Goal: Transaction & Acquisition: Purchase product/service

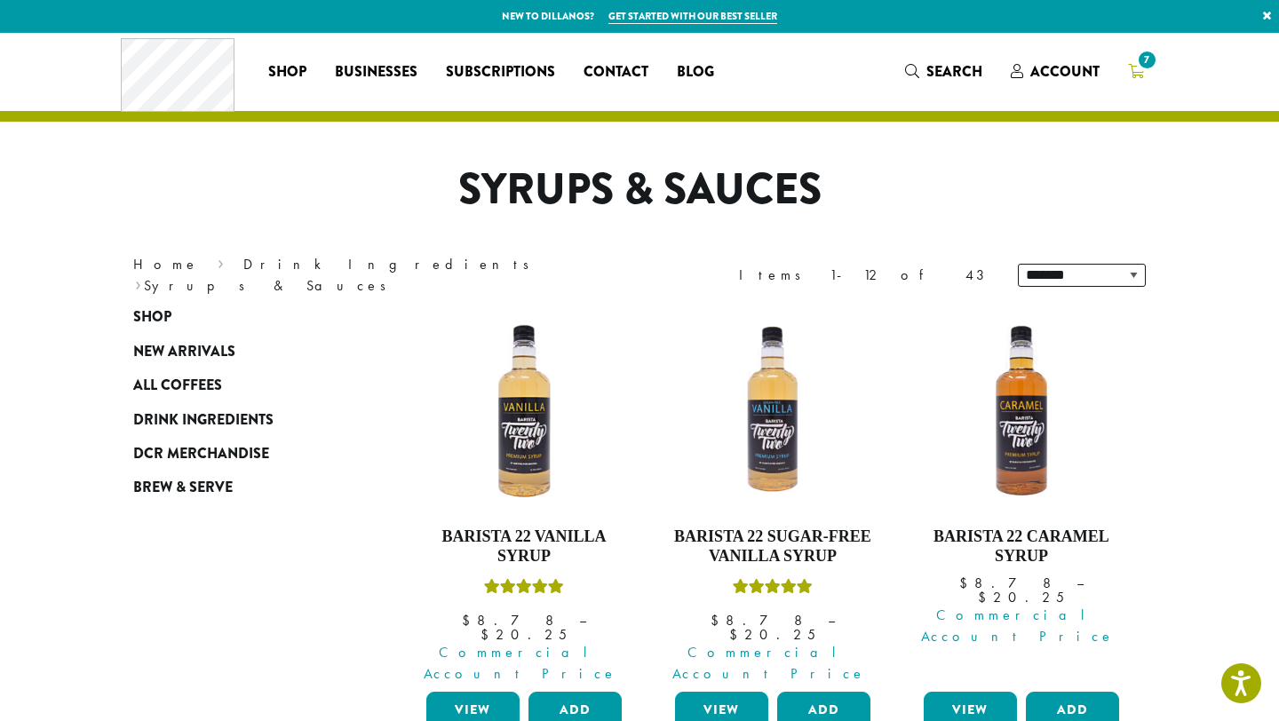
click at [1136, 67] on span "7" at bounding box center [1147, 60] width 24 height 24
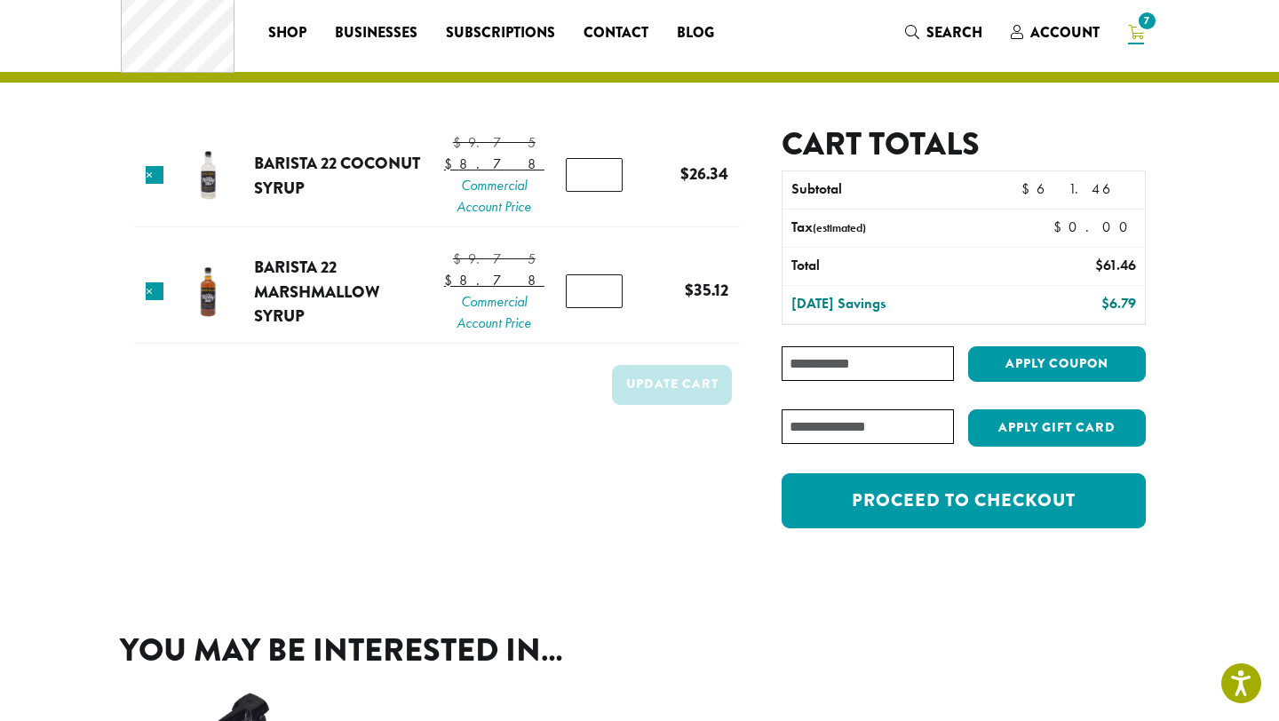
scroll to position [47, 0]
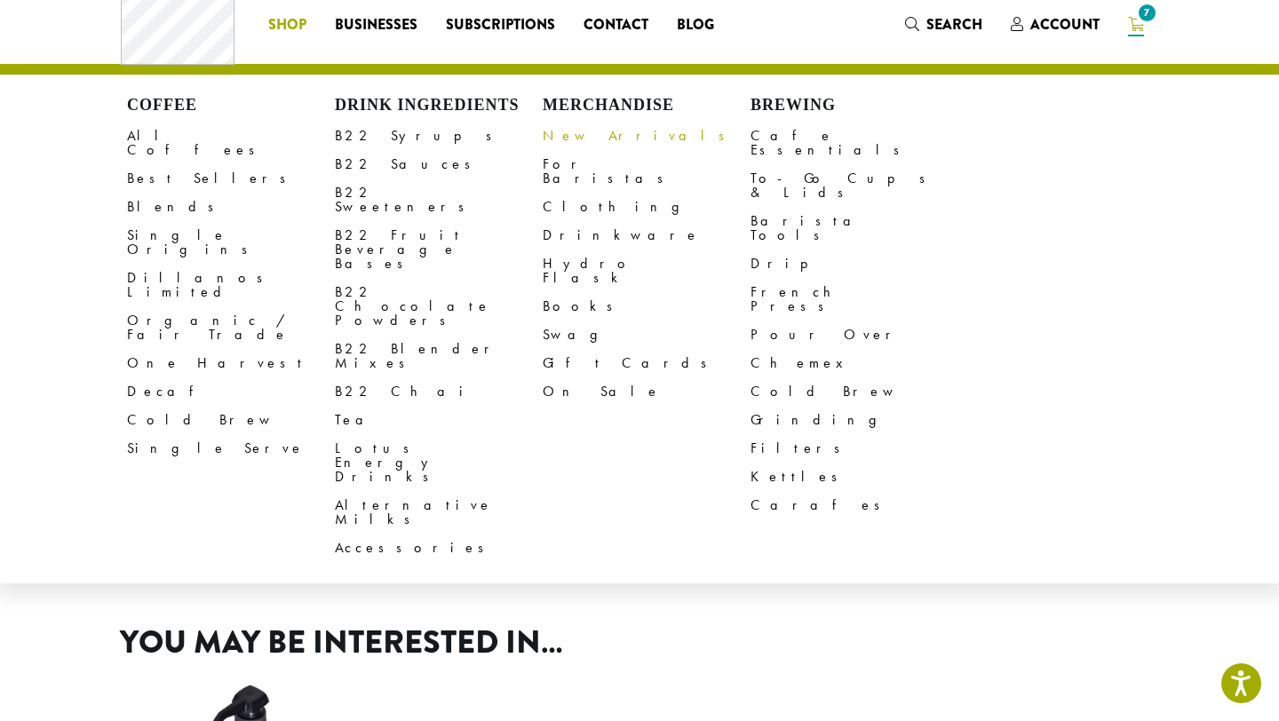
click at [550, 137] on link "New Arrivals" at bounding box center [646, 136] width 208 height 28
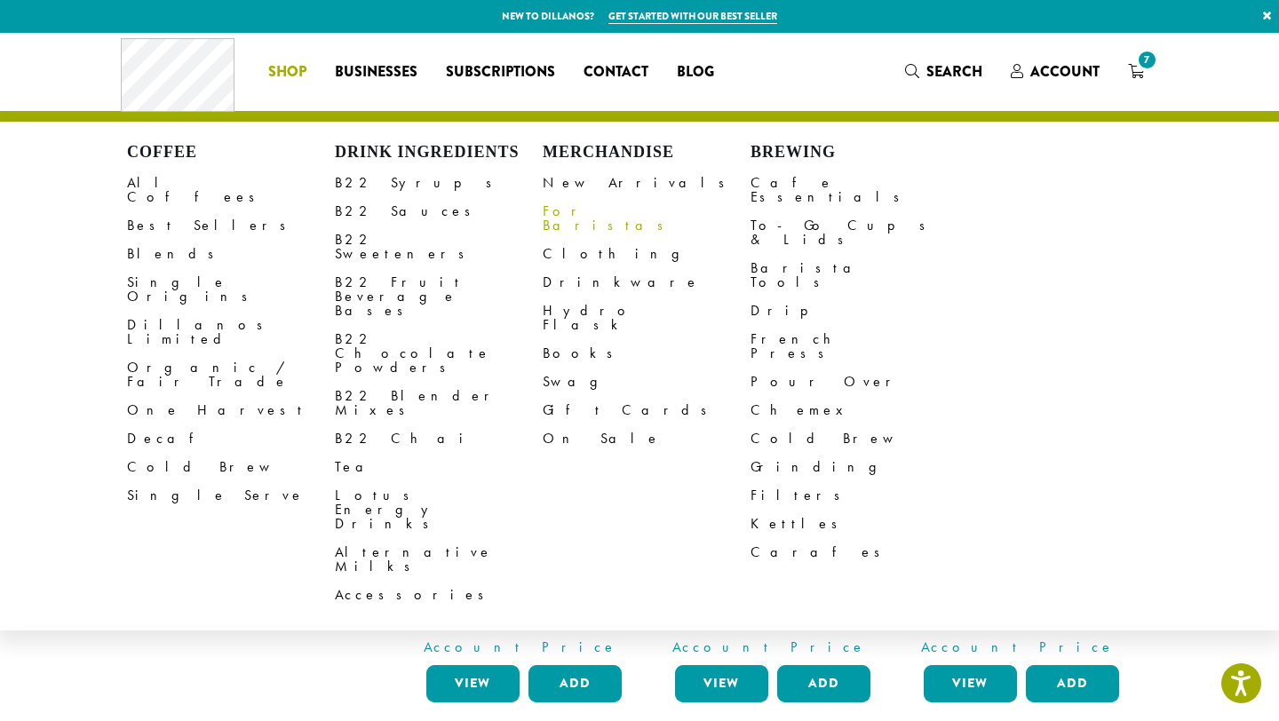
click at [571, 212] on link "For Baristas" at bounding box center [646, 218] width 208 height 43
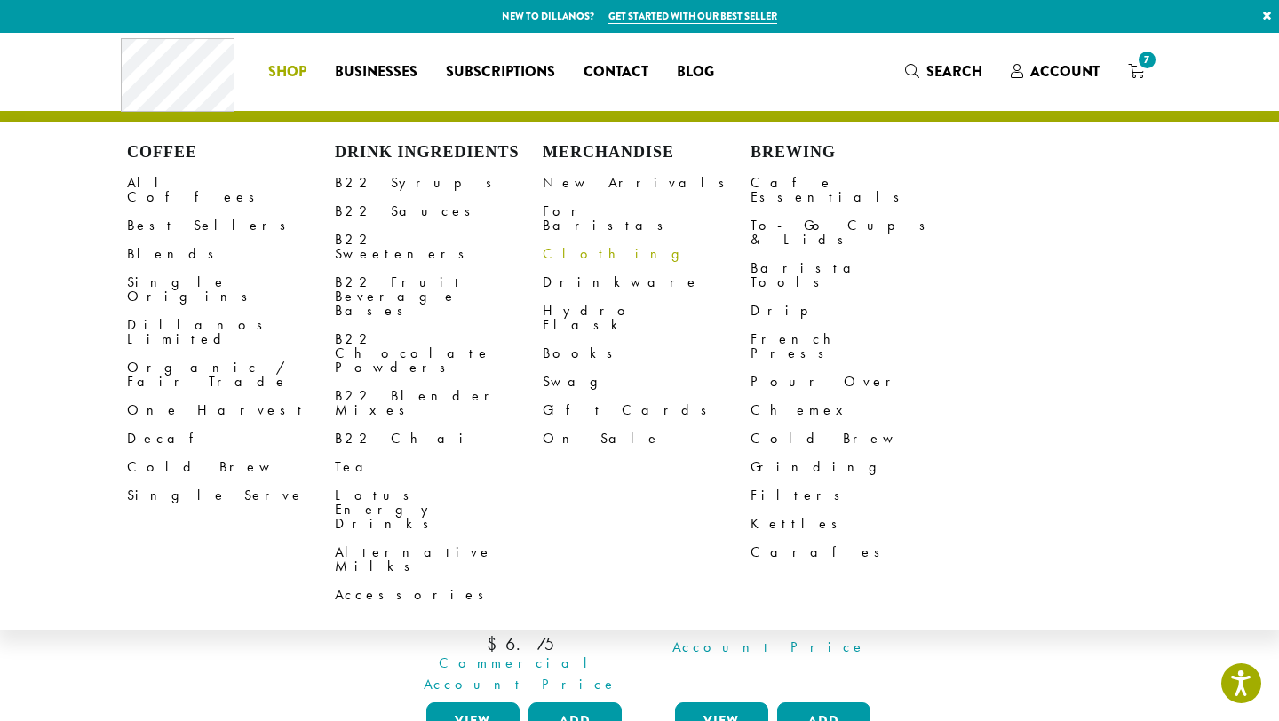
click at [583, 242] on link "Clothing" at bounding box center [646, 254] width 208 height 28
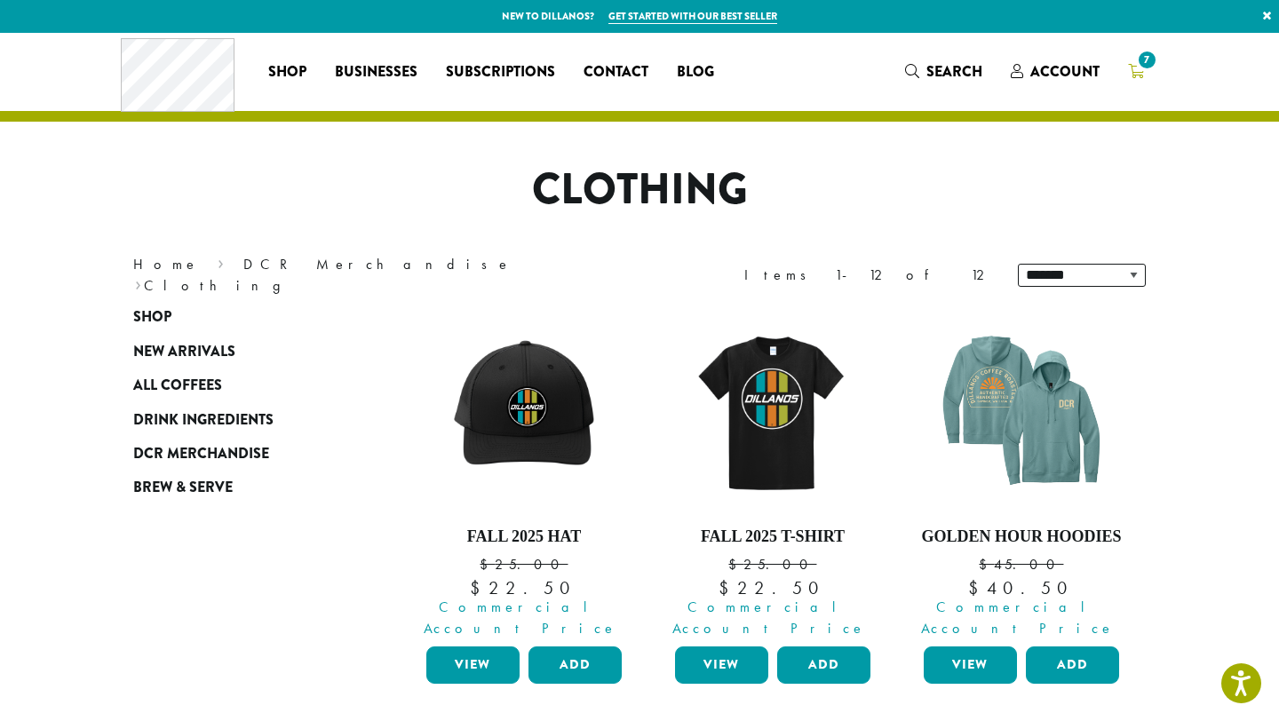
click at [1136, 76] on icon "7" at bounding box center [1136, 71] width 16 height 14
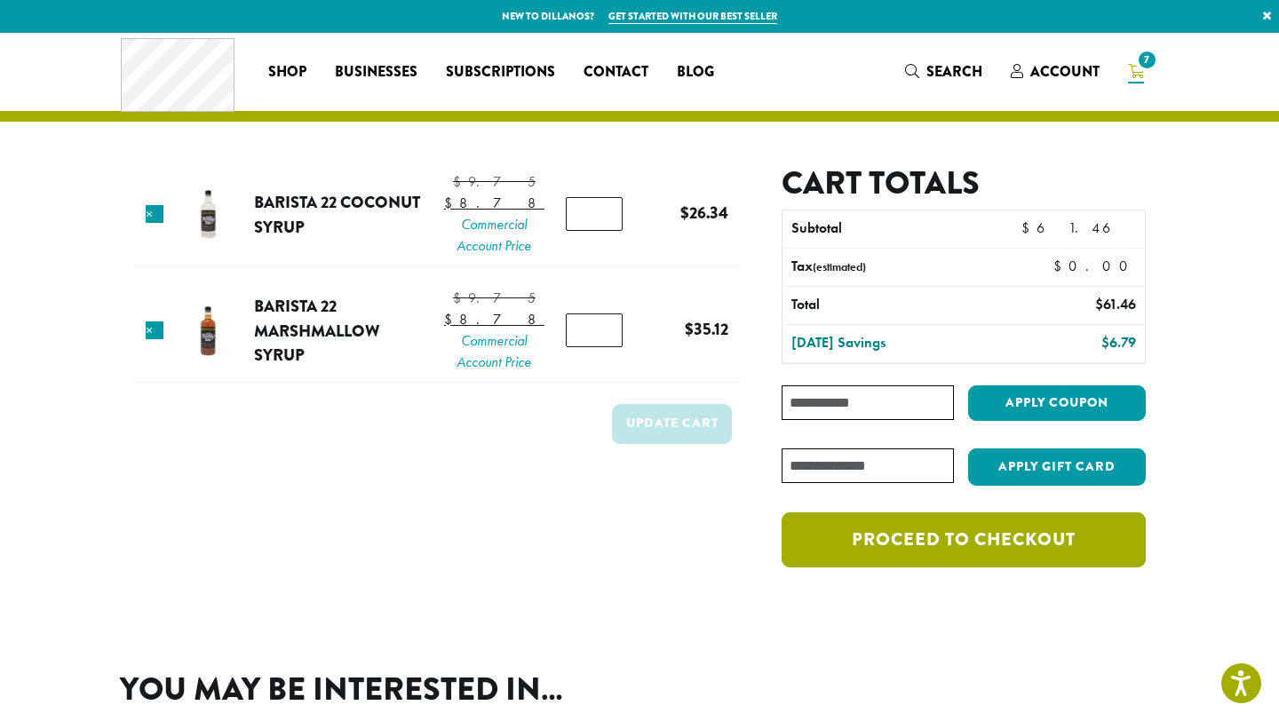
click at [907, 550] on link "Proceed to checkout" at bounding box center [963, 539] width 364 height 55
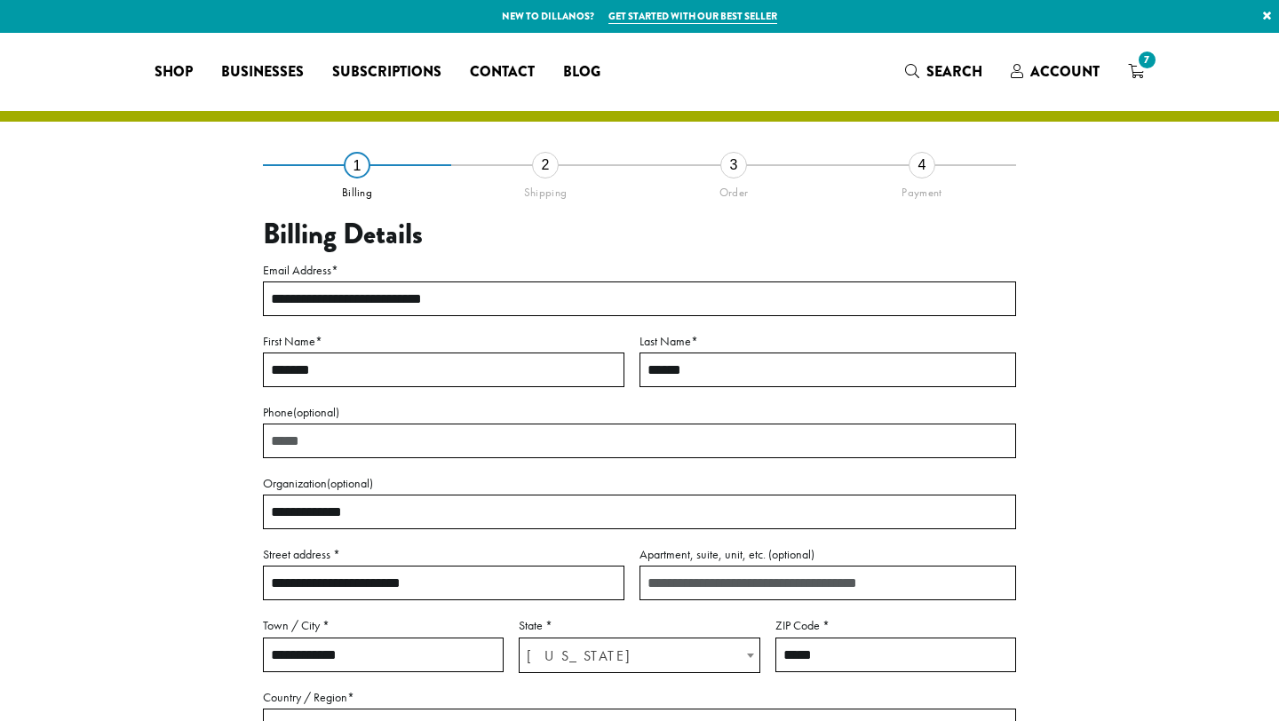
select select "**"
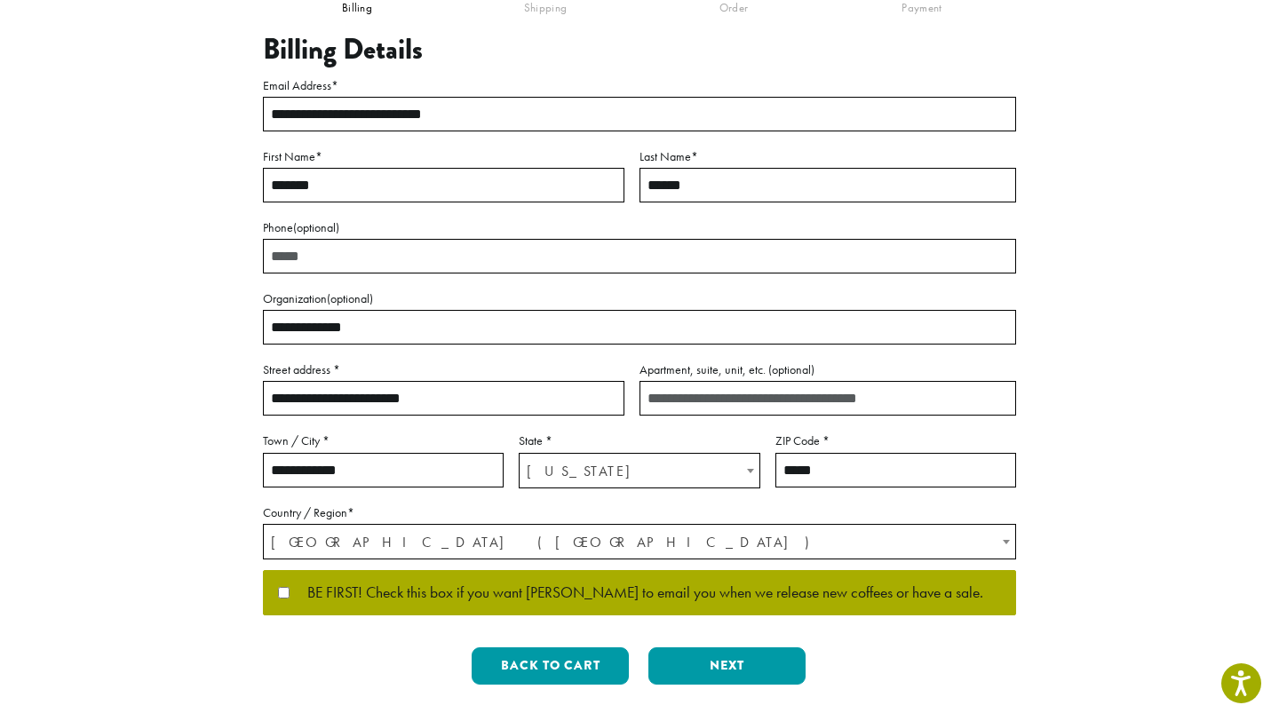
scroll to position [344, 0]
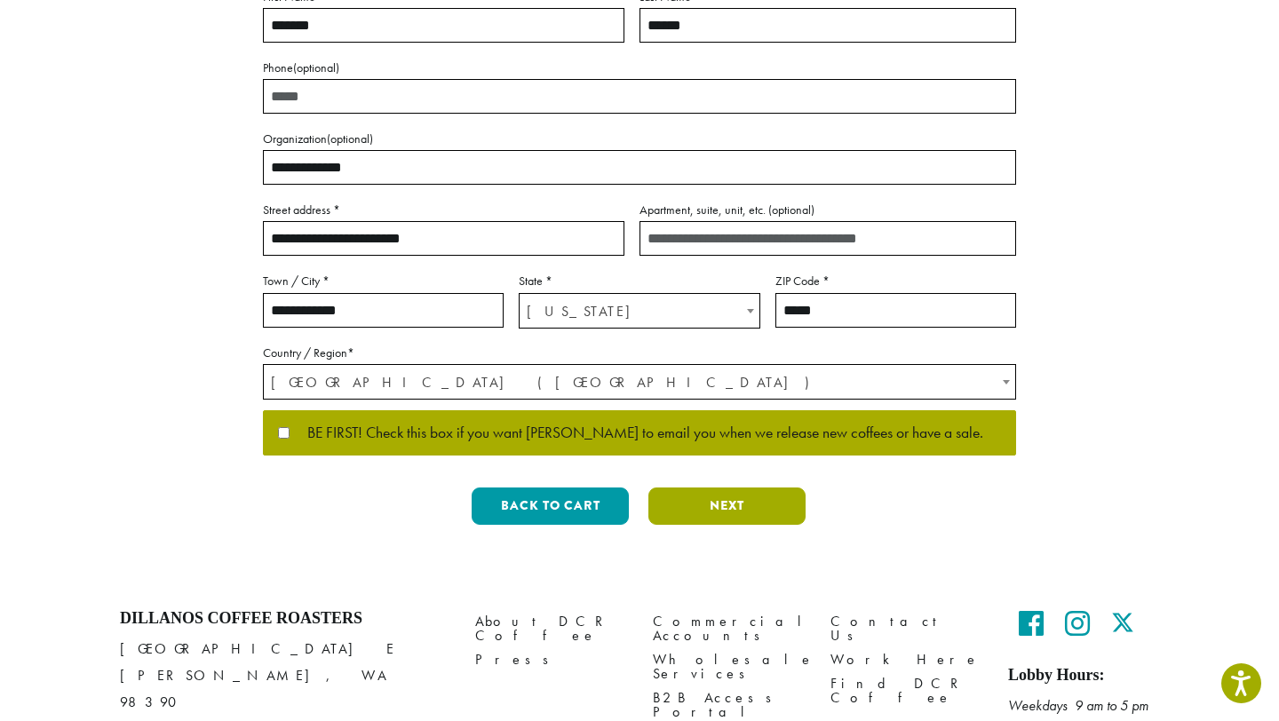
click at [745, 497] on button "Next" at bounding box center [726, 505] width 157 height 37
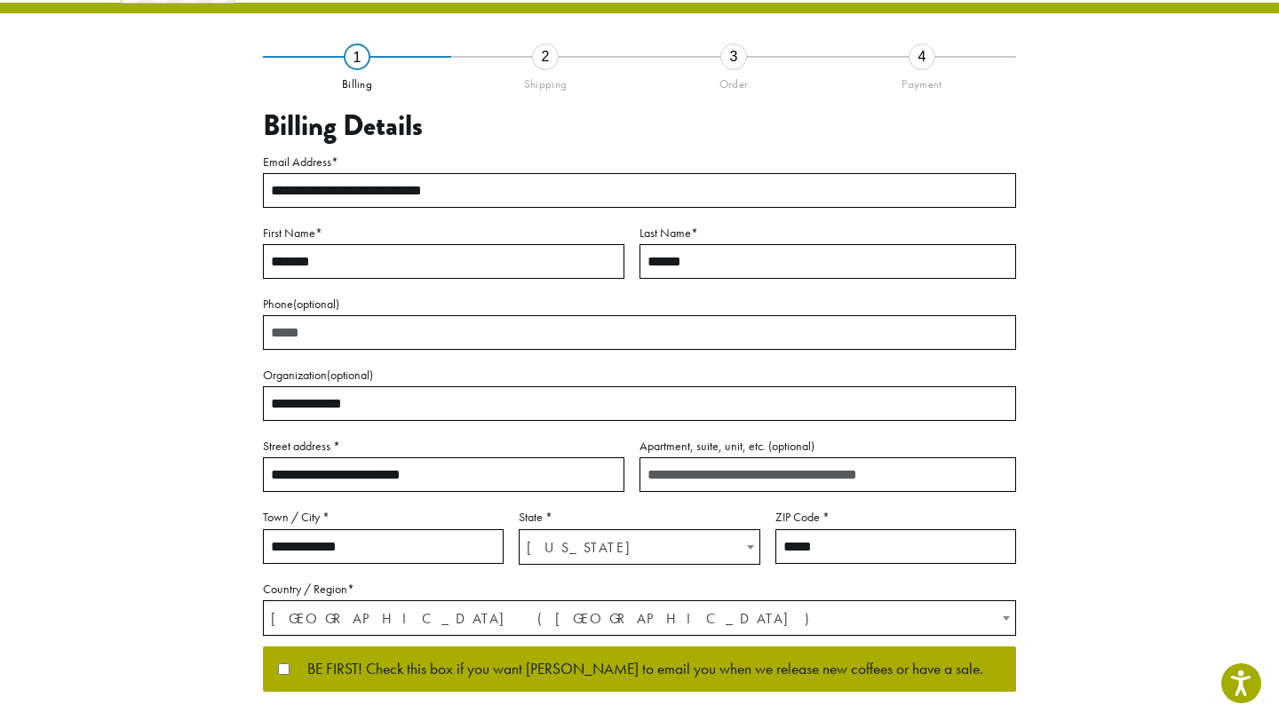
scroll to position [28, 0]
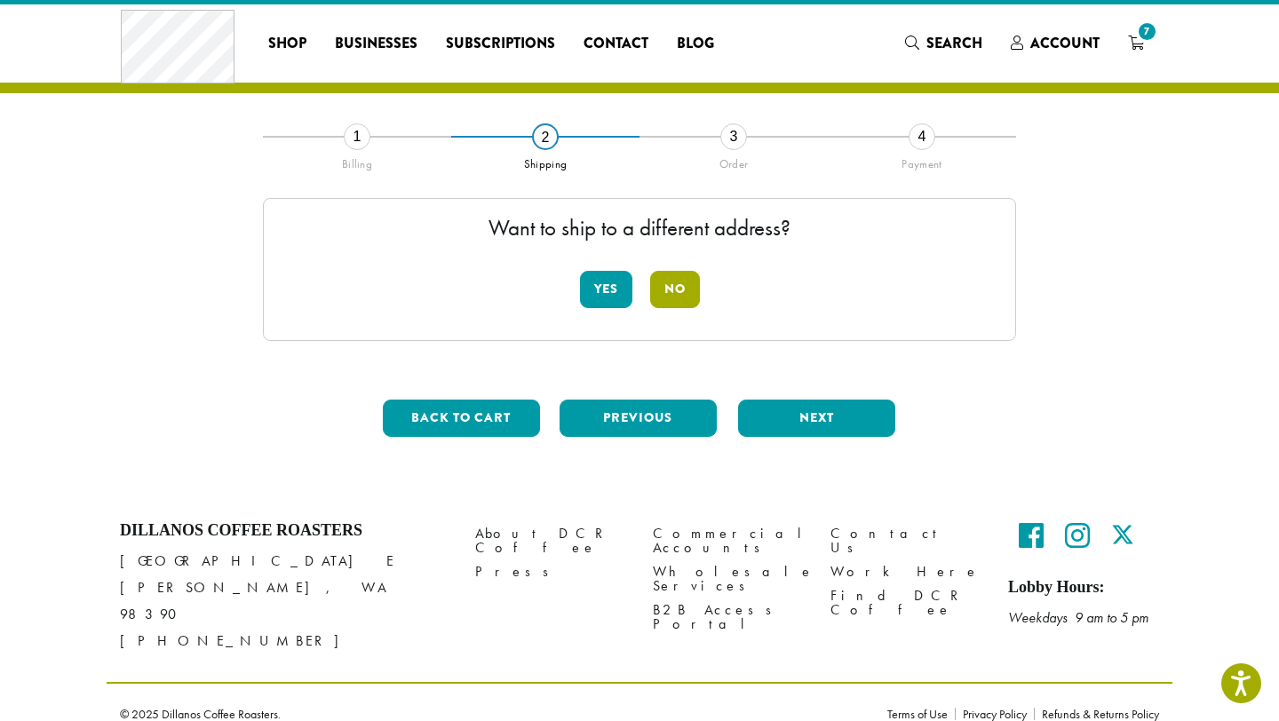
click at [681, 300] on button "No" at bounding box center [675, 289] width 50 height 37
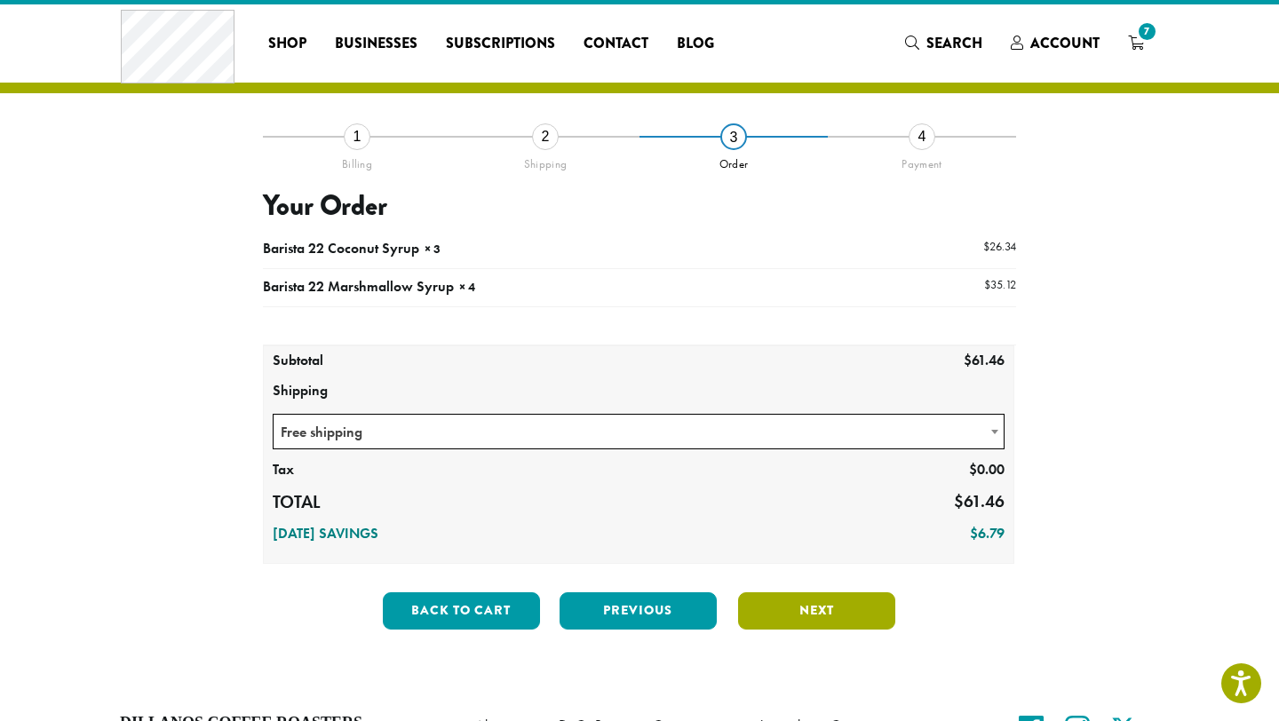
click at [810, 599] on button "Next" at bounding box center [816, 610] width 157 height 37
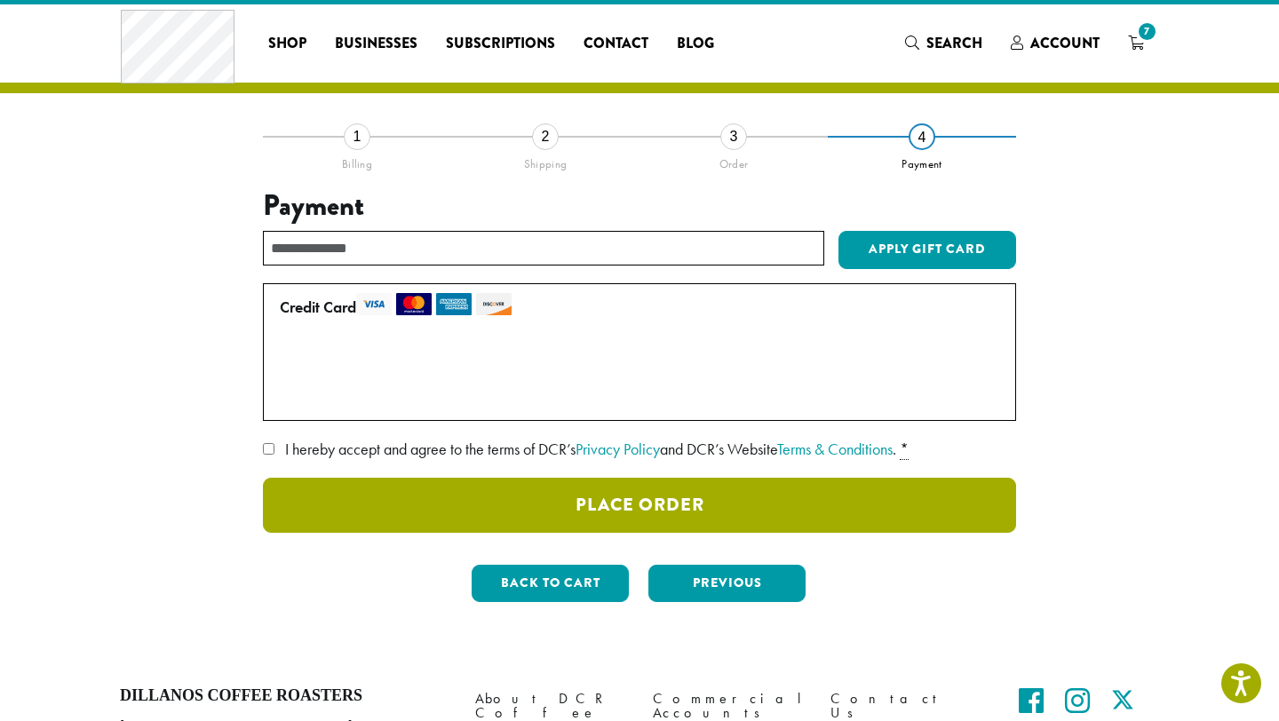
click at [375, 487] on button "Place Order" at bounding box center [639, 505] width 753 height 55
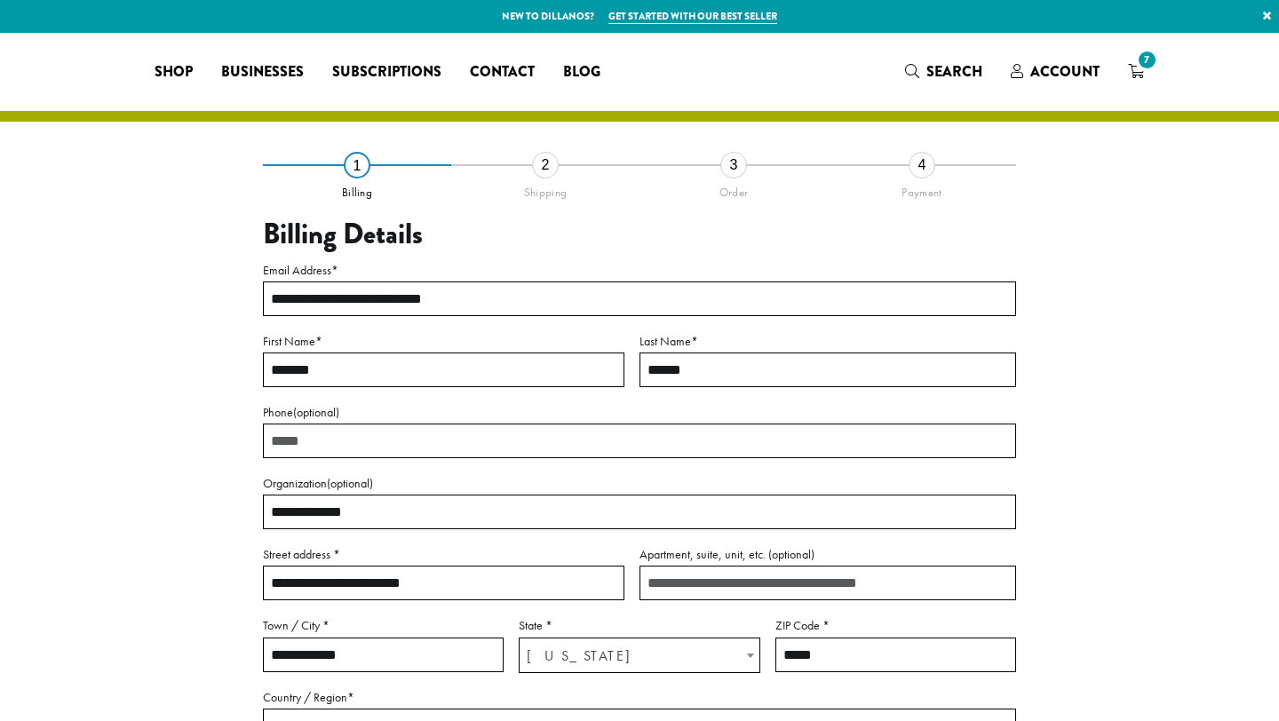
select select "**"
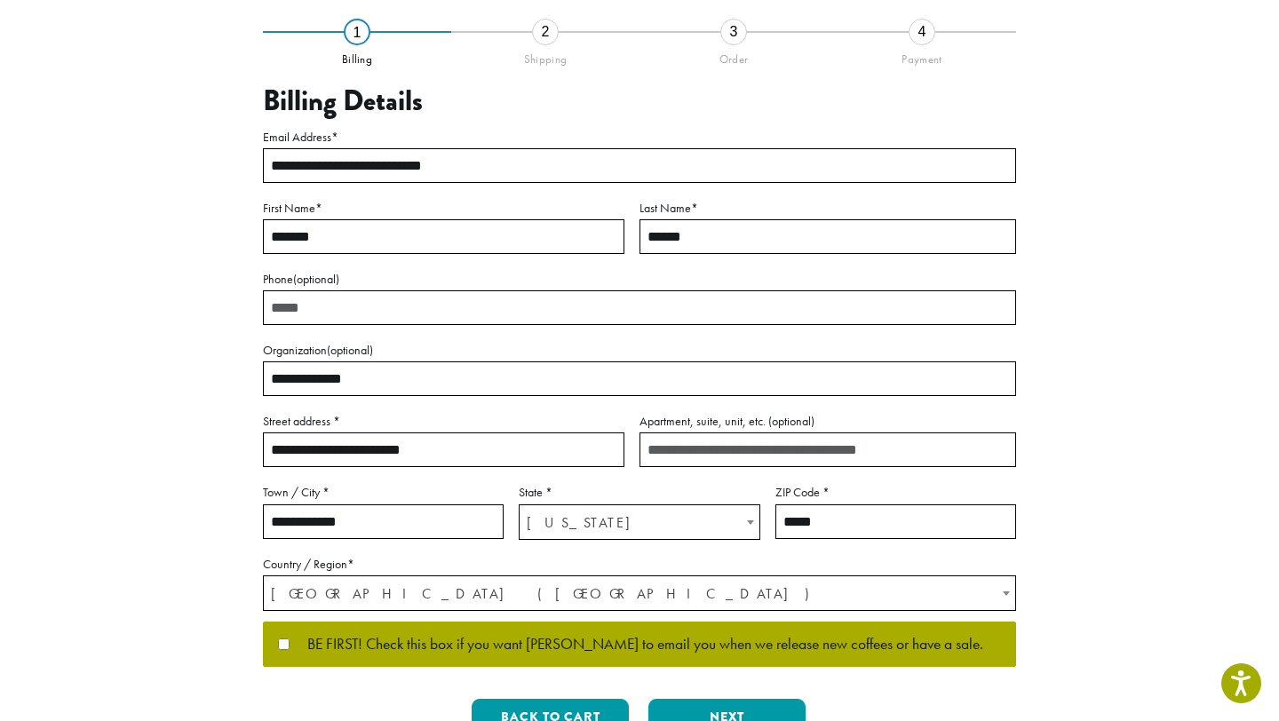
scroll to position [432, 0]
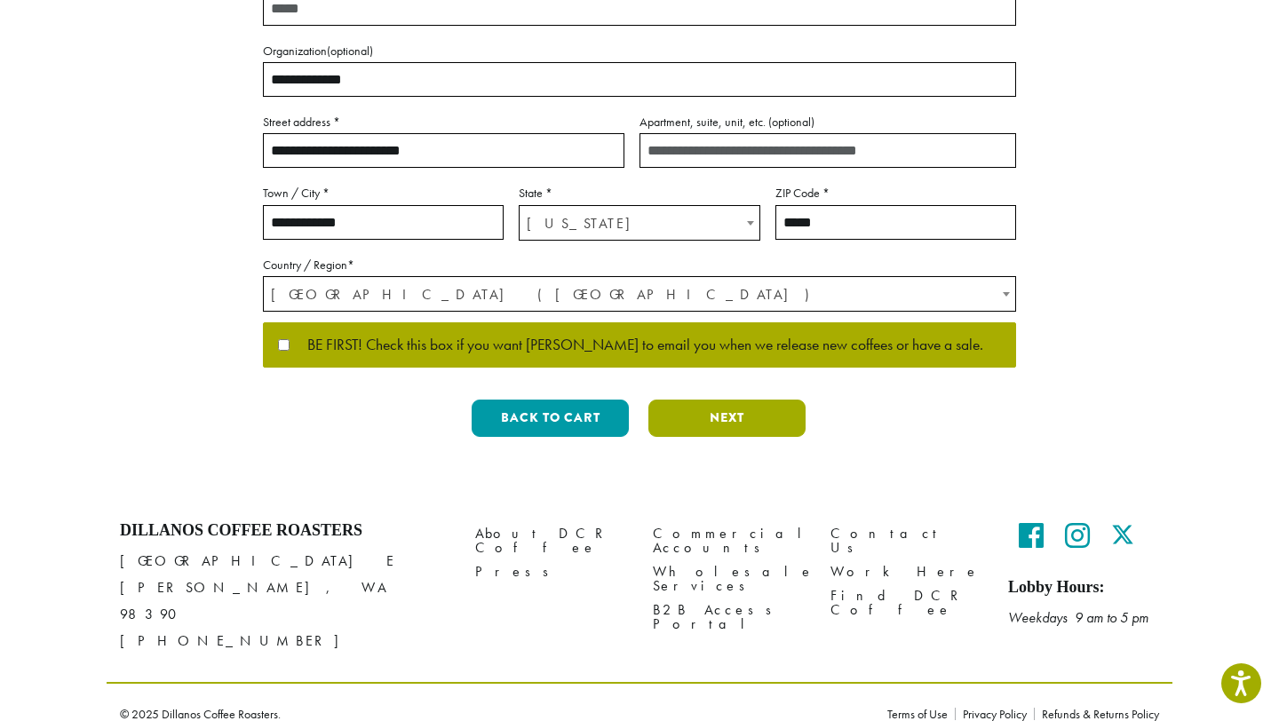
click at [680, 419] on button "Next" at bounding box center [726, 418] width 157 height 37
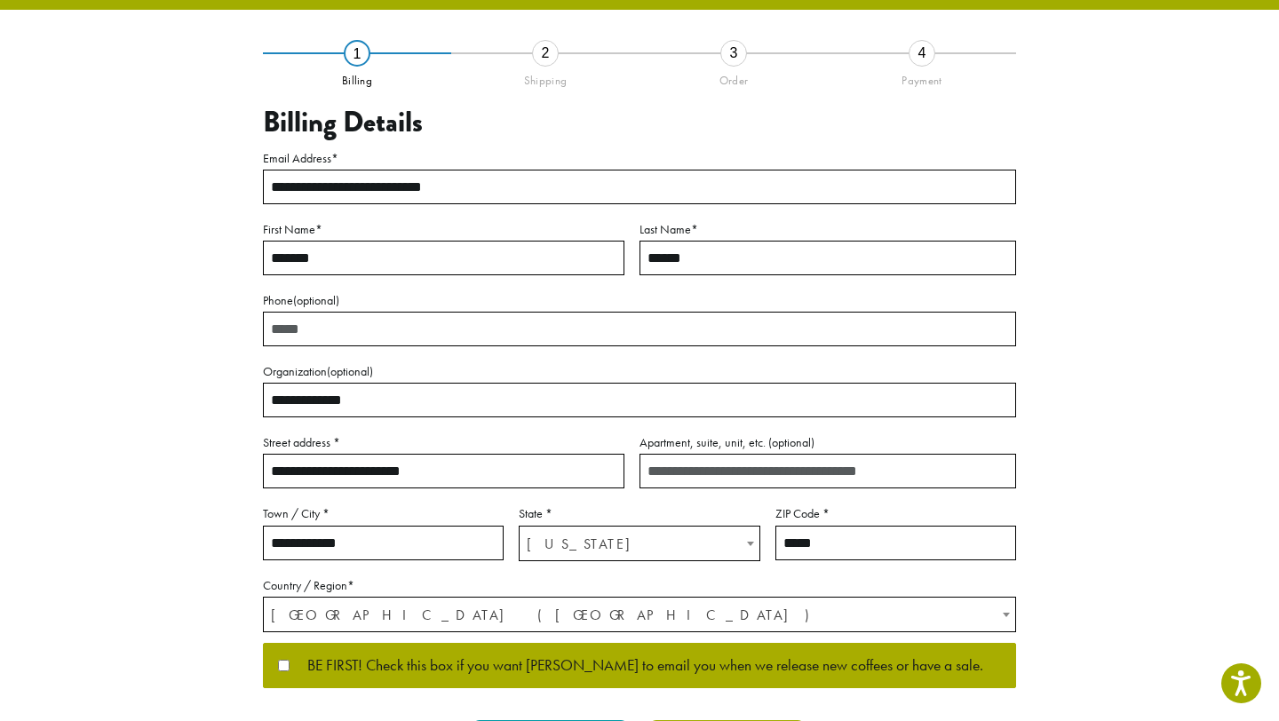
scroll to position [28, 0]
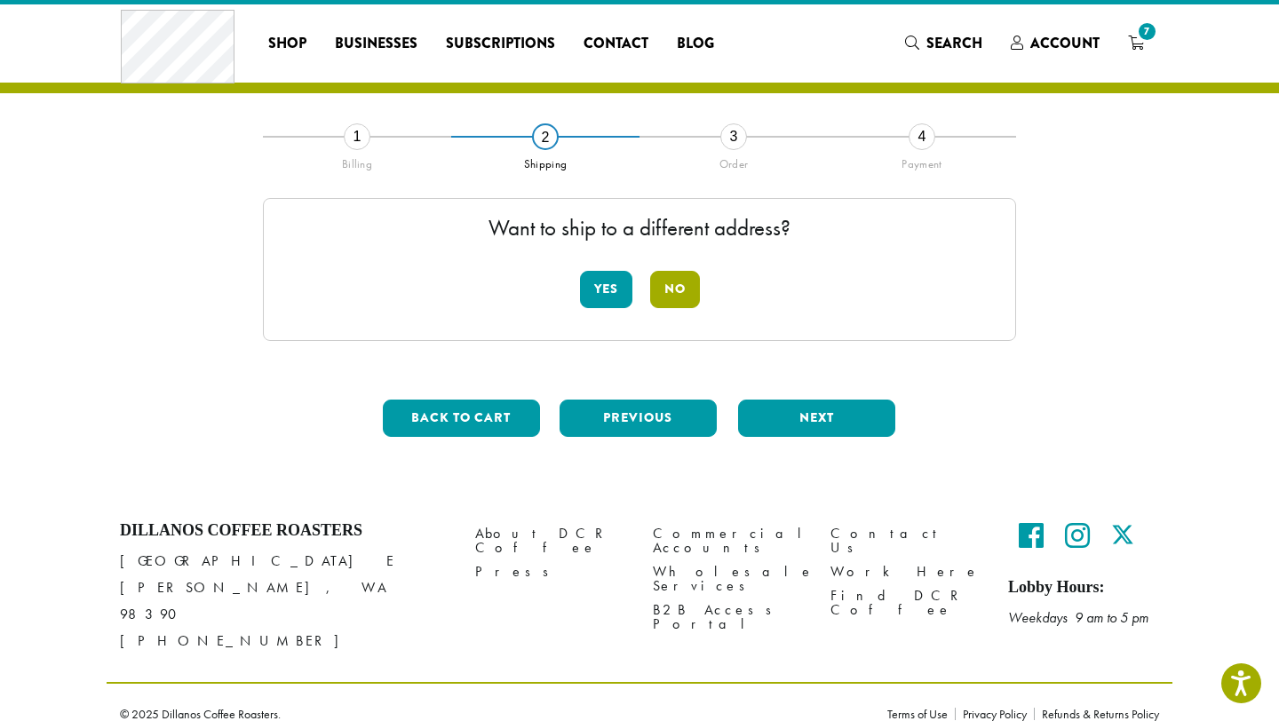
click at [660, 297] on button "No" at bounding box center [675, 289] width 50 height 37
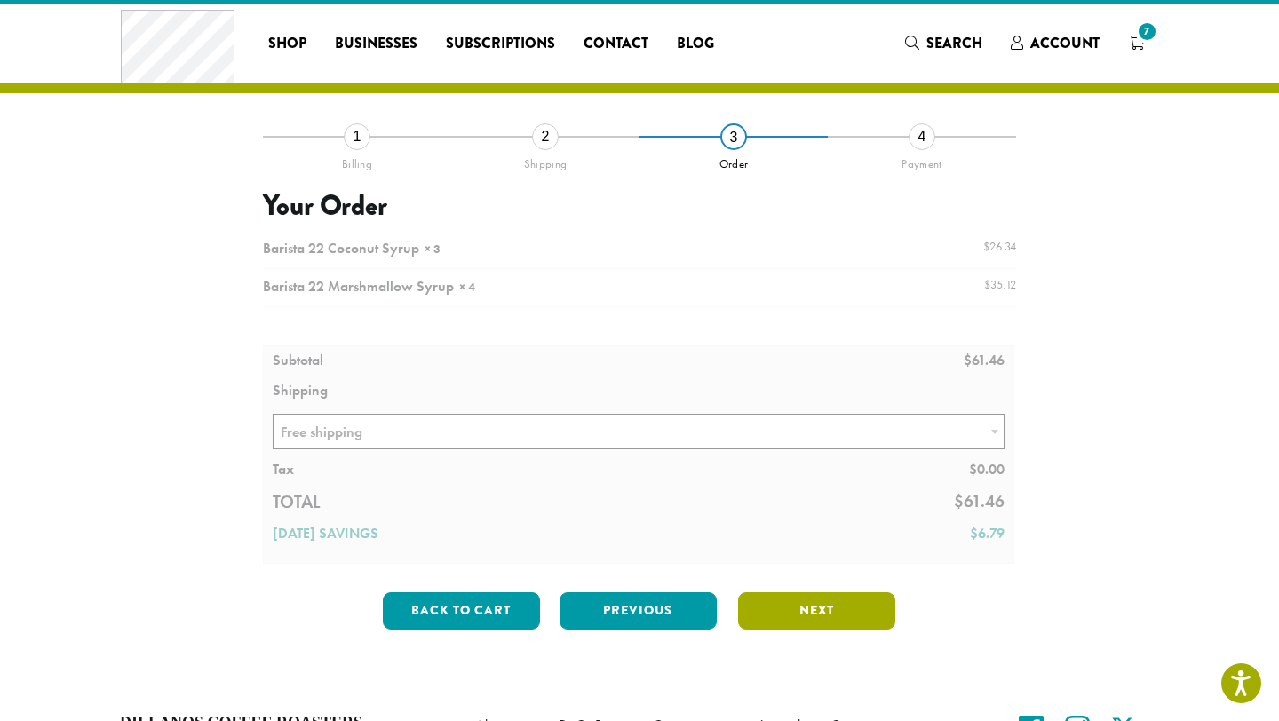
click at [859, 606] on button "Next" at bounding box center [816, 610] width 157 height 37
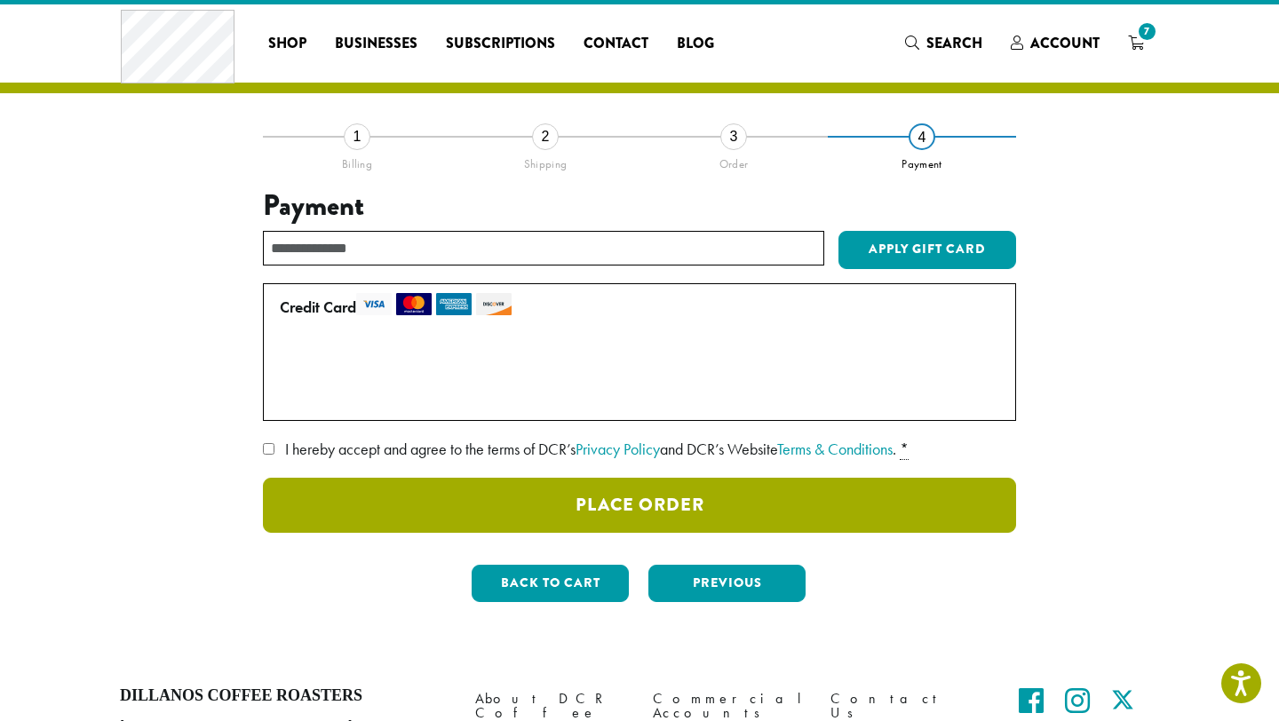
click at [340, 496] on button "Place Order" at bounding box center [639, 505] width 753 height 55
